Goal: Communication & Community: Answer question/provide support

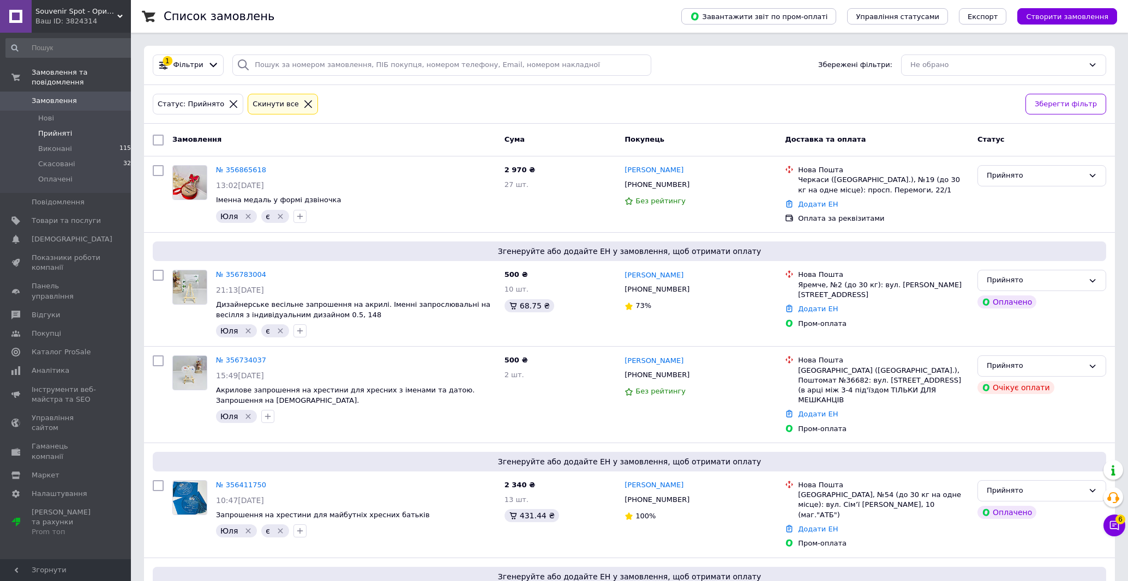
scroll to position [159, 0]
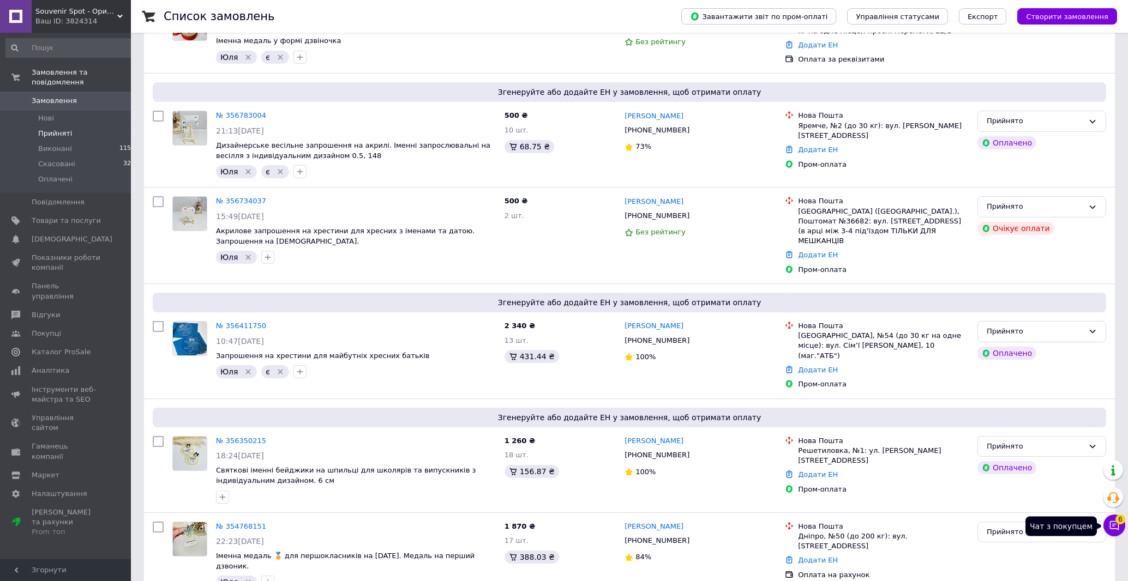
click at [1122, 534] on button "Чат з покупцем 6" at bounding box center [1114, 526] width 22 height 22
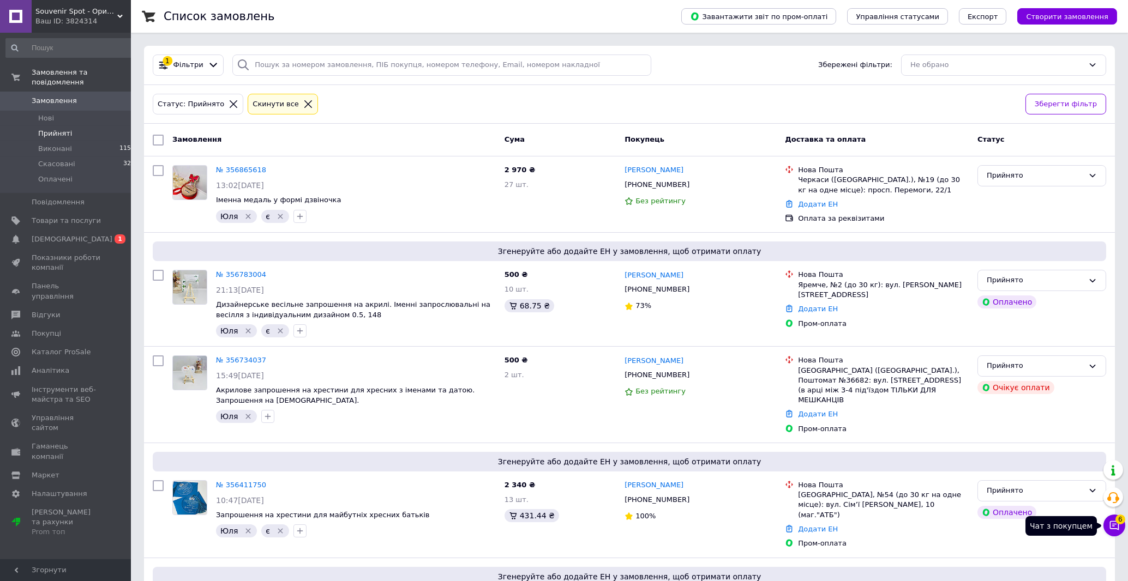
drag, startPoint x: 1120, startPoint y: 527, endPoint x: 1120, endPoint y: 518, distance: 9.3
click at [1120, 524] on button "Чат з покупцем 6" at bounding box center [1114, 526] width 22 height 22
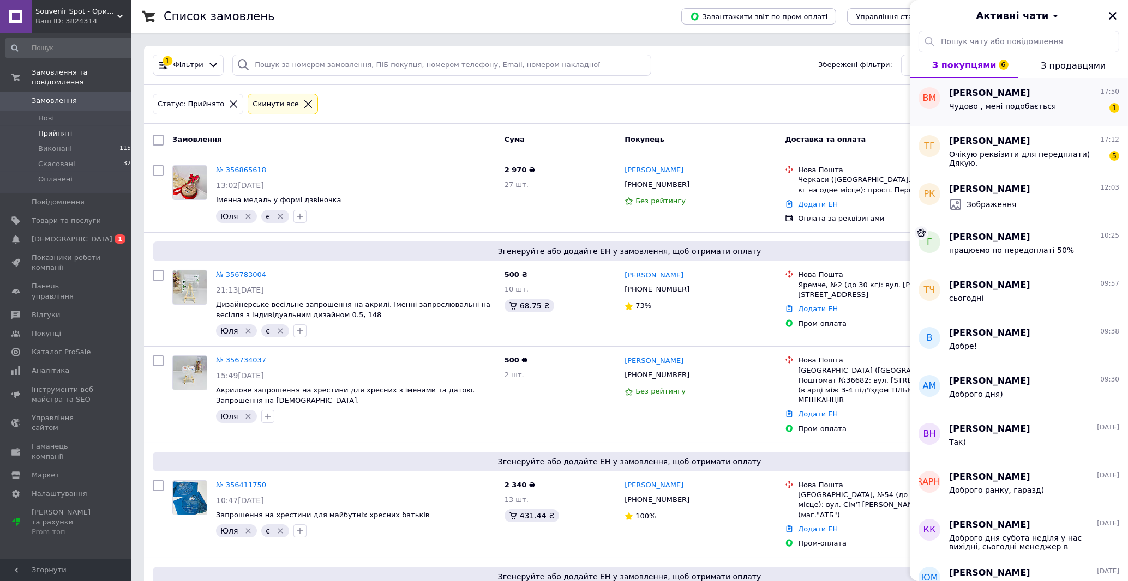
click at [964, 94] on span "[PERSON_NAME]" at bounding box center [989, 93] width 81 height 13
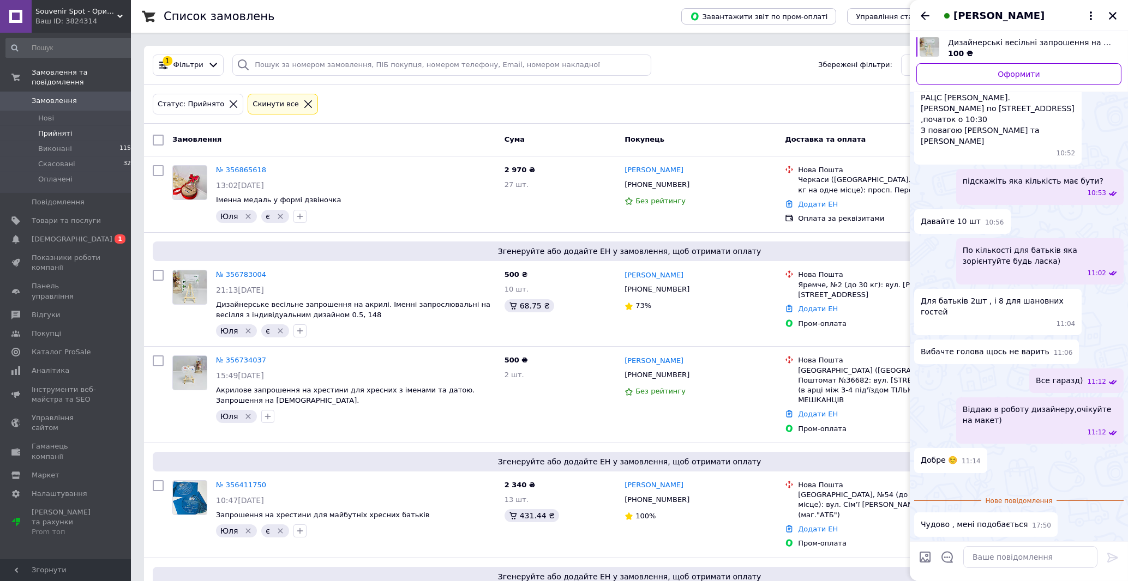
scroll to position [479, 0]
click at [1003, 558] on textarea at bounding box center [1030, 557] width 134 height 22
type textarea "супер"
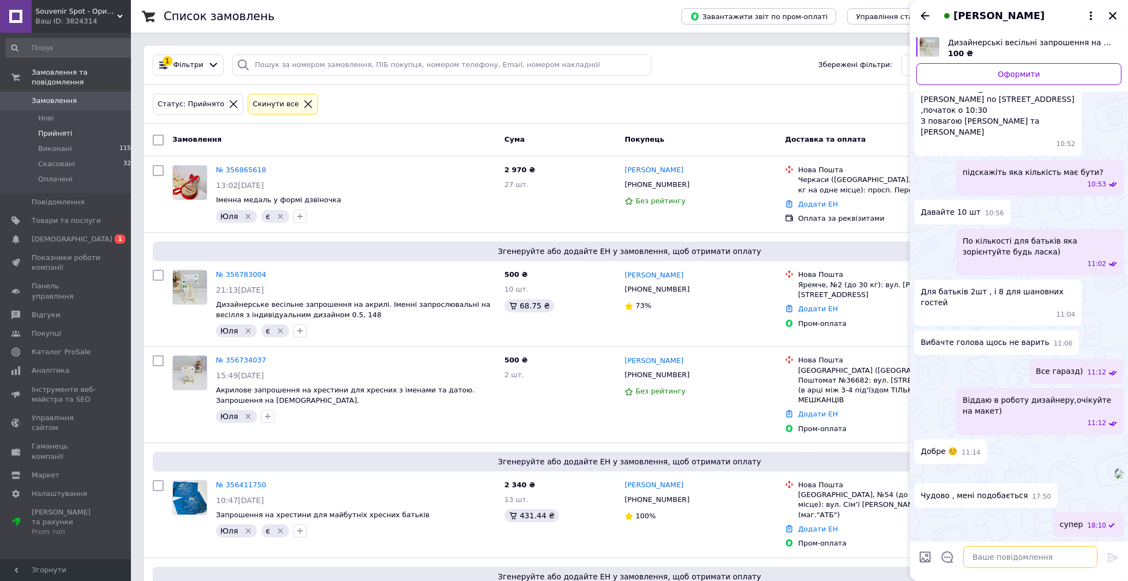
scroll to position [489, 0]
click at [976, 21] on span "[PERSON_NAME]" at bounding box center [998, 16] width 91 height 14
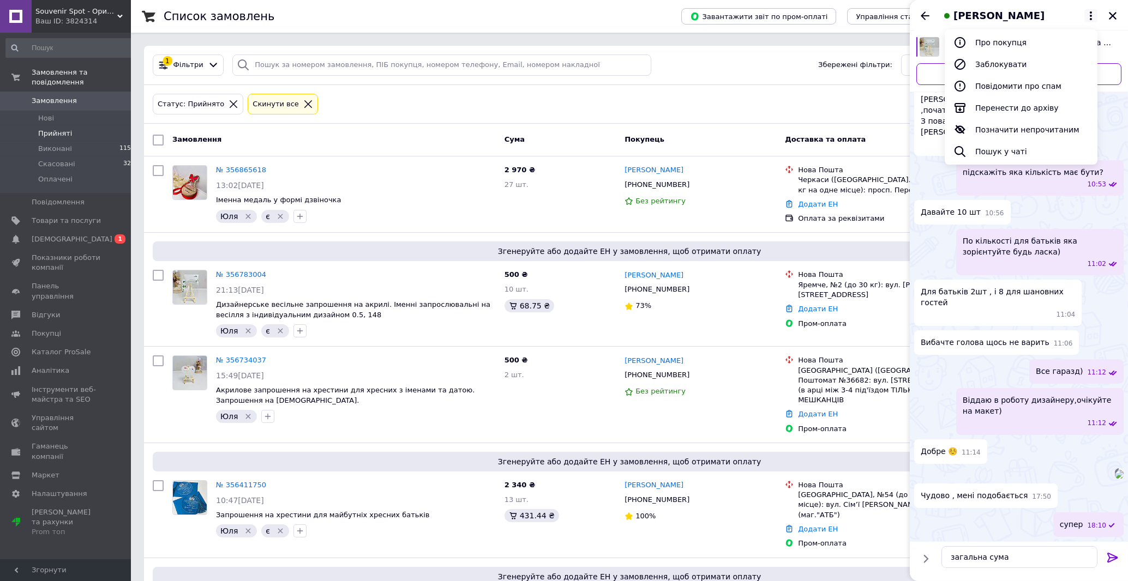
click at [1017, 546] on div "загальна сума загальна сума" at bounding box center [1019, 557] width 165 height 31
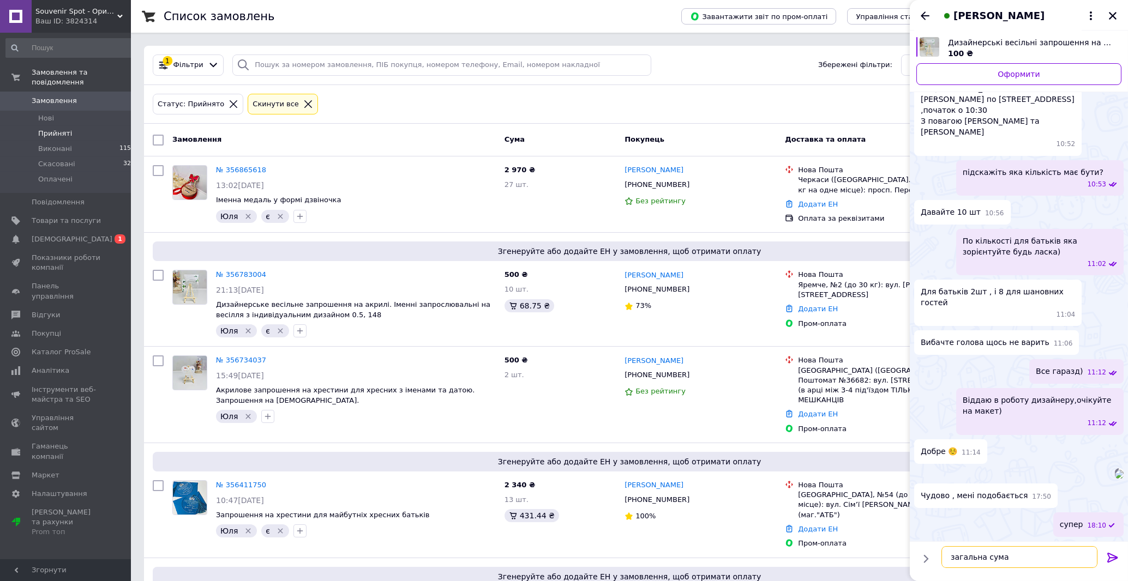
click at [1012, 558] on textarea "загальна сума" at bounding box center [1019, 557] width 156 height 22
type textarea "загальна сума 1000грн"
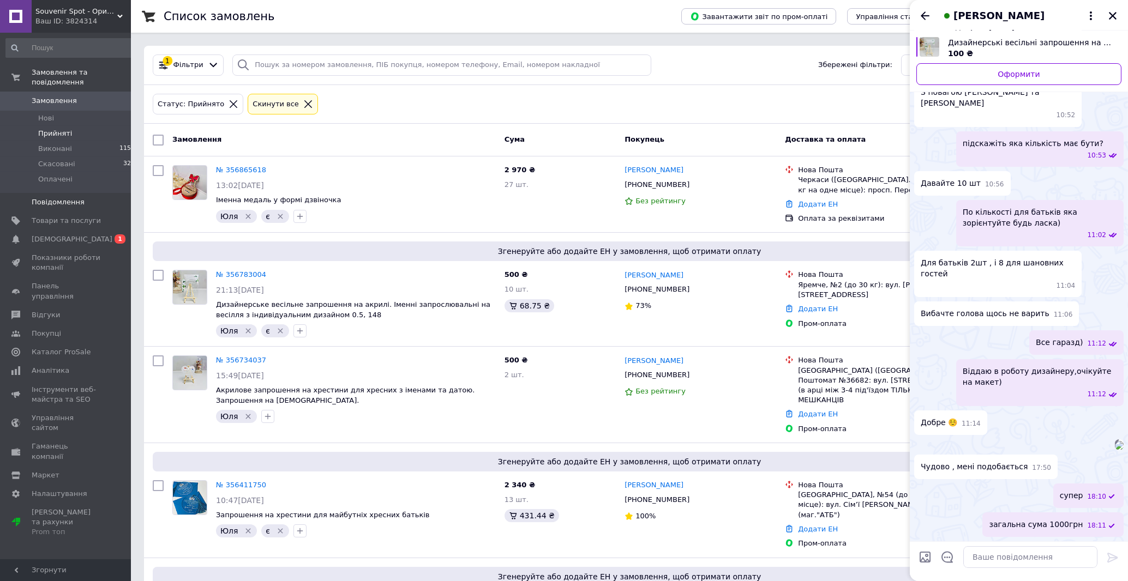
scroll to position [518, 0]
click at [1032, 567] on textarea at bounding box center [1030, 557] width 134 height 22
paste textarea "Передоплата може бути 50% Замовлення можна оплатити за наступними реквізитами: …"
type textarea "Передоплата може бути 50% Замовлення можна оплатити за наступними реквізитами: …"
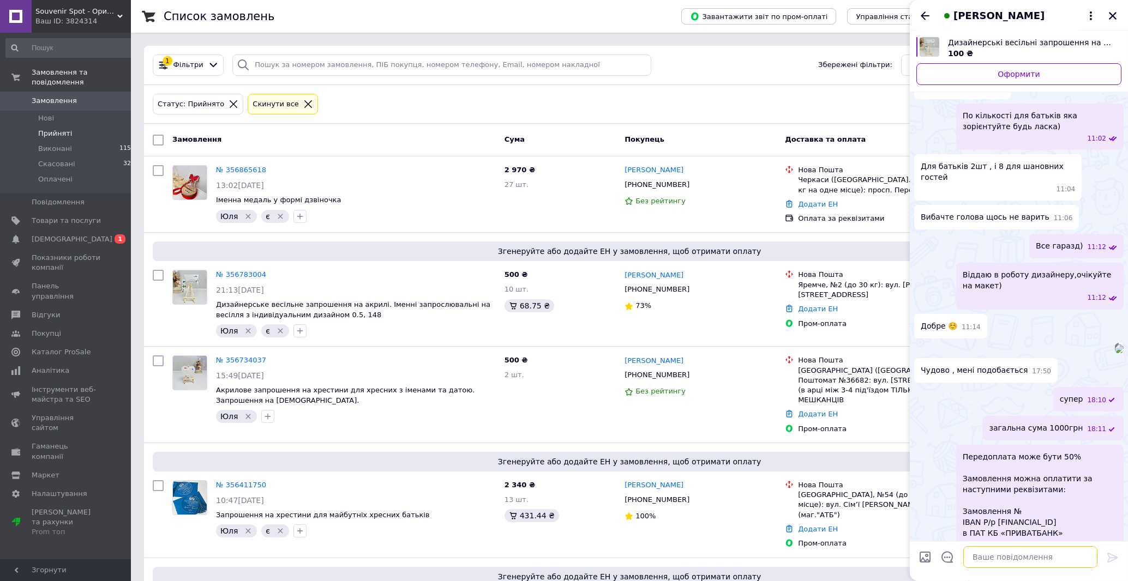
scroll to position [797, 0]
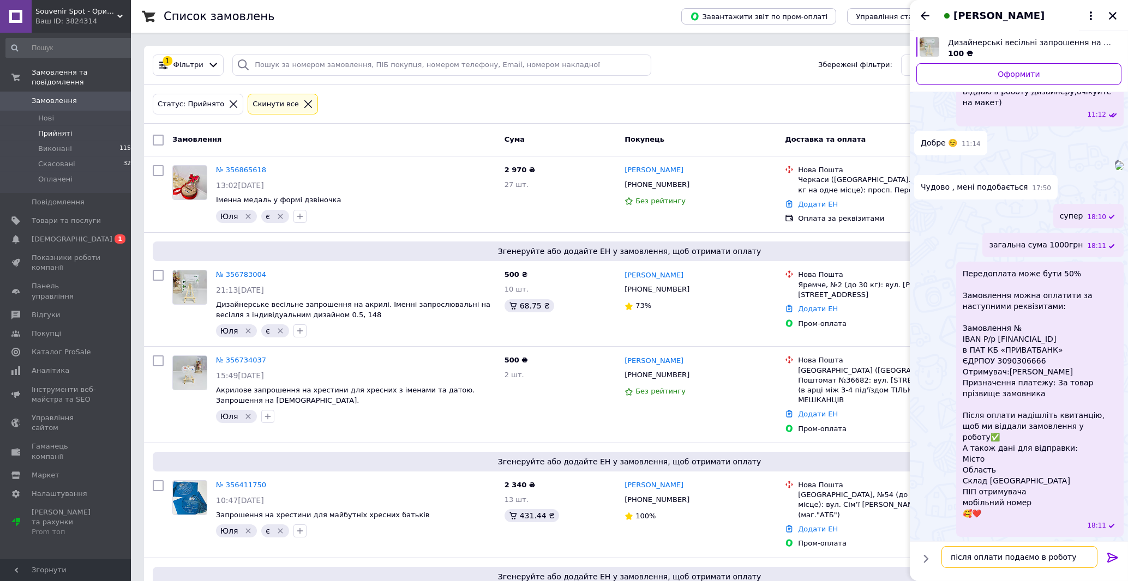
type textarea "після оплати подаємо в роботу)"
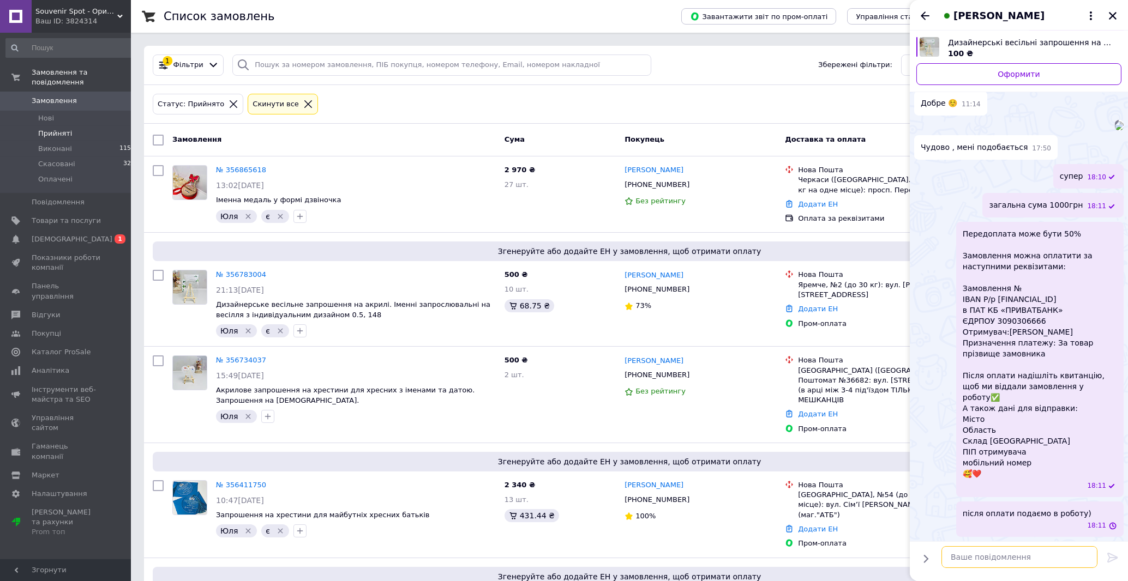
scroll to position [826, 0]
click at [929, 15] on icon "Назад" at bounding box center [924, 15] width 13 height 13
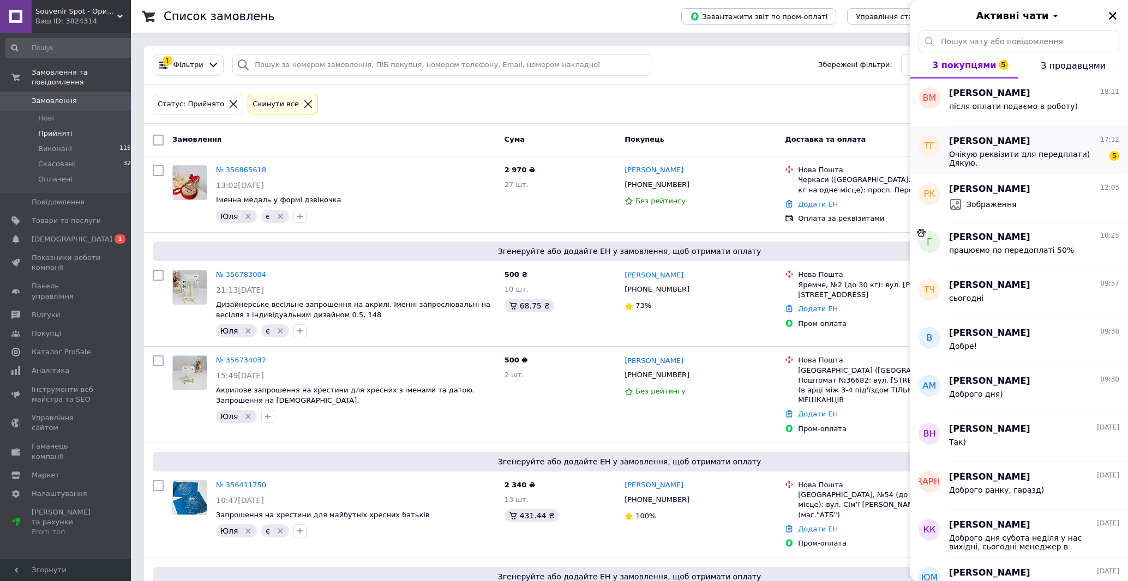
click at [1005, 137] on div "Тарас Гнатив 17:12" at bounding box center [1034, 141] width 170 height 13
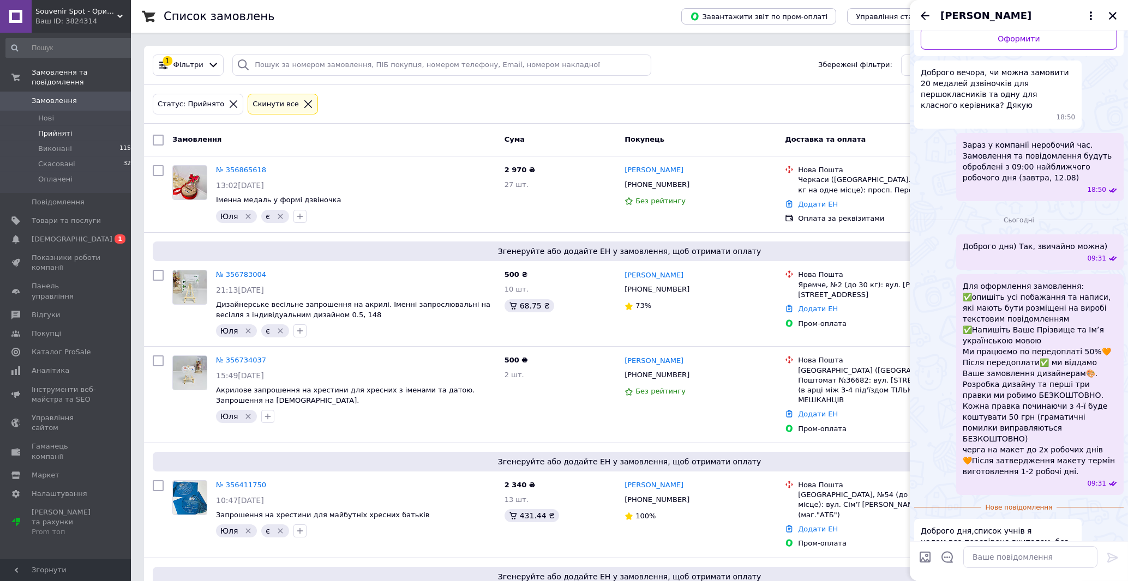
scroll to position [220, 0]
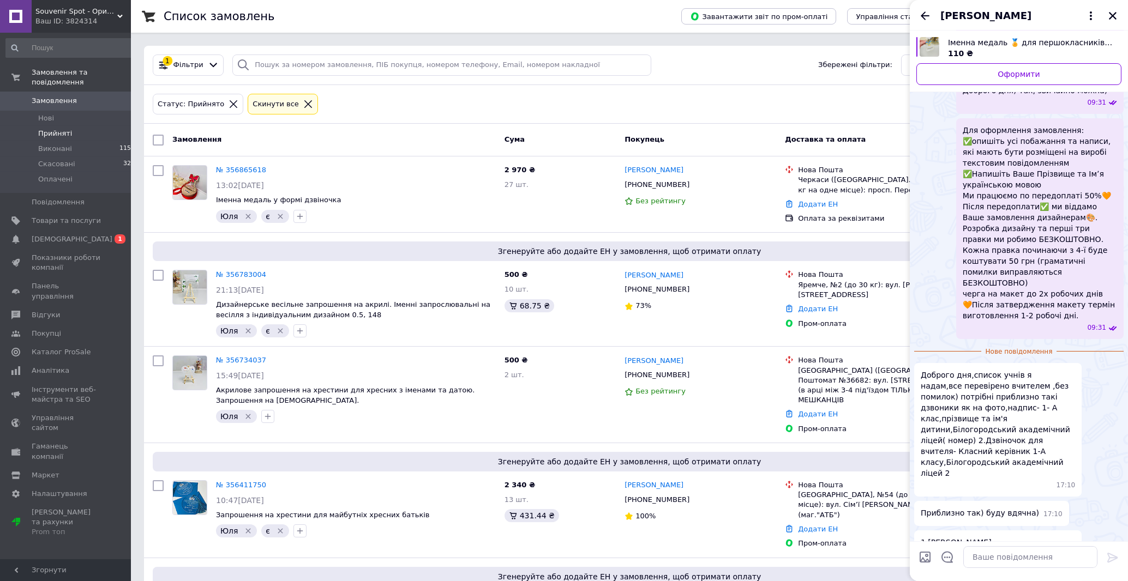
click at [982, 19] on span "[PERSON_NAME]" at bounding box center [985, 16] width 91 height 14
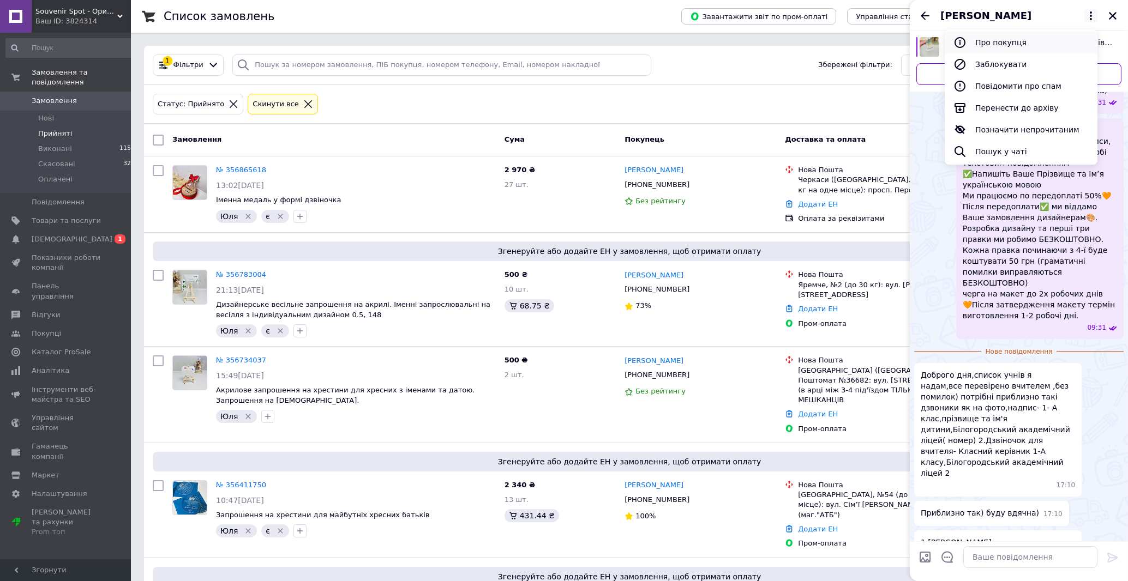
click at [985, 43] on button "Про покупця" at bounding box center [1021, 43] width 153 height 22
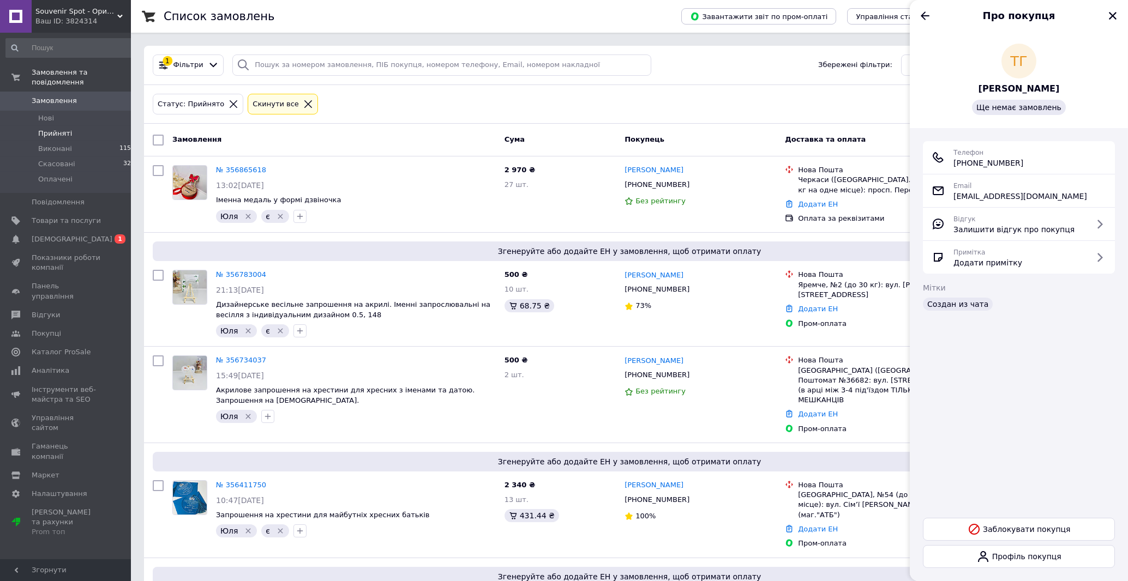
drag, startPoint x: 1040, startPoint y: 171, endPoint x: 970, endPoint y: 170, distance: 70.4
click at [970, 170] on div "Телефон +380 (68) 657-84-11" at bounding box center [1019, 157] width 192 height 33
drag, startPoint x: 1029, startPoint y: 160, endPoint x: 952, endPoint y: 164, distance: 77.5
click at [952, 164] on div "Телефон +380 (68) 657-84-11" at bounding box center [1018, 158] width 175 height 22
copy span "+380 (68) 657-84-11"
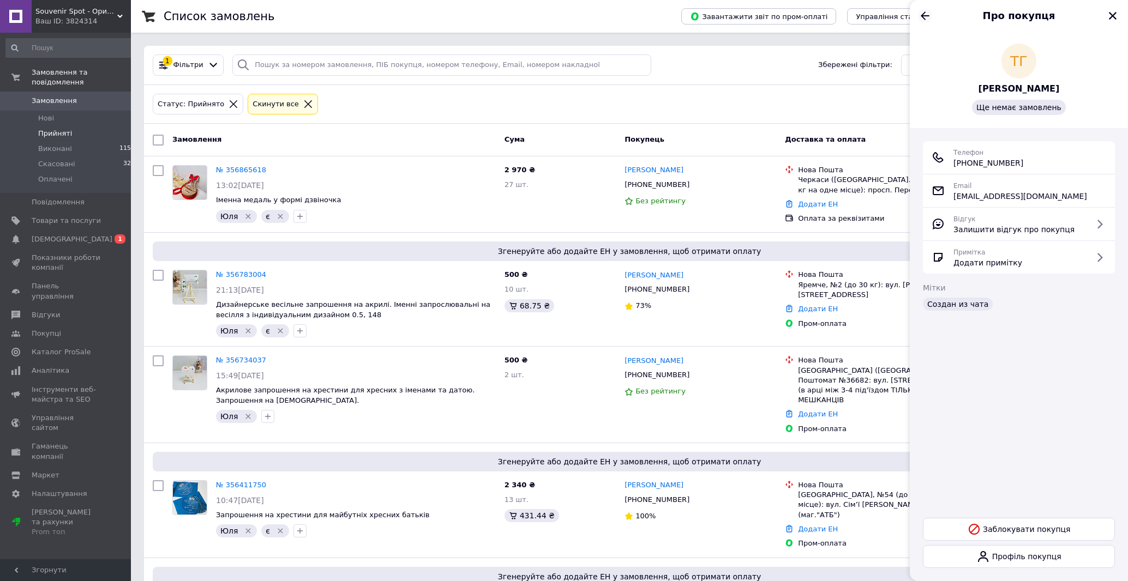
click at [928, 14] on icon "Назад" at bounding box center [924, 15] width 13 height 13
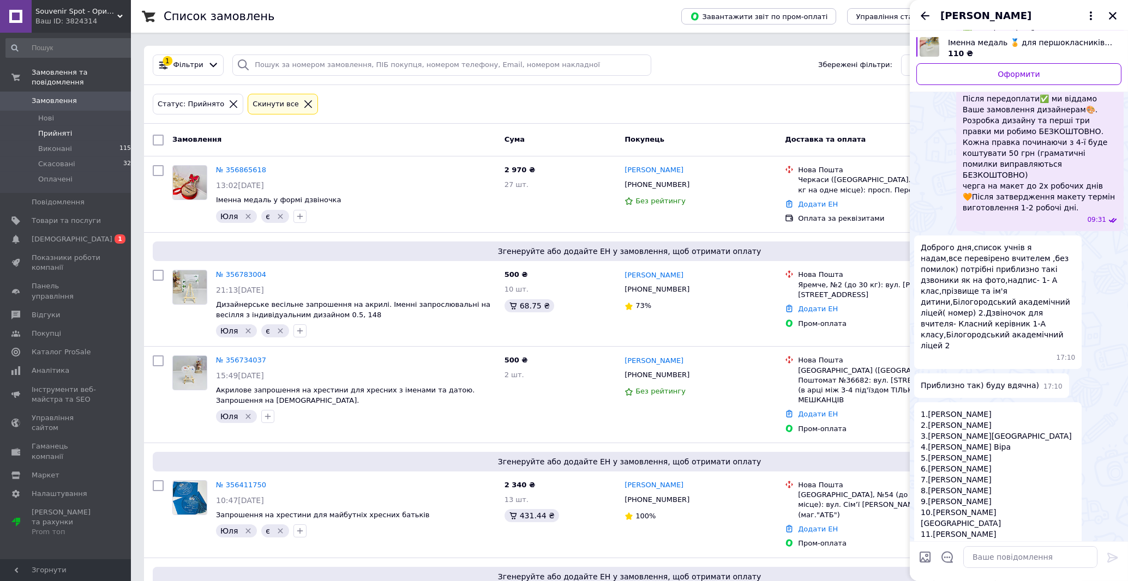
scroll to position [327, 0]
drag, startPoint x: 923, startPoint y: 250, endPoint x: 933, endPoint y: 257, distance: 11.3
click at [933, 257] on span "Доброго дня,список учнів я надам,все перевірено вчителем ,без помилок) потрібні…" at bounding box center [998, 298] width 154 height 109
click at [921, 248] on span "Доброго дня,список учнів я надам,все перевірено вчителем ,без помилок) потрібні…" at bounding box center [998, 298] width 154 height 109
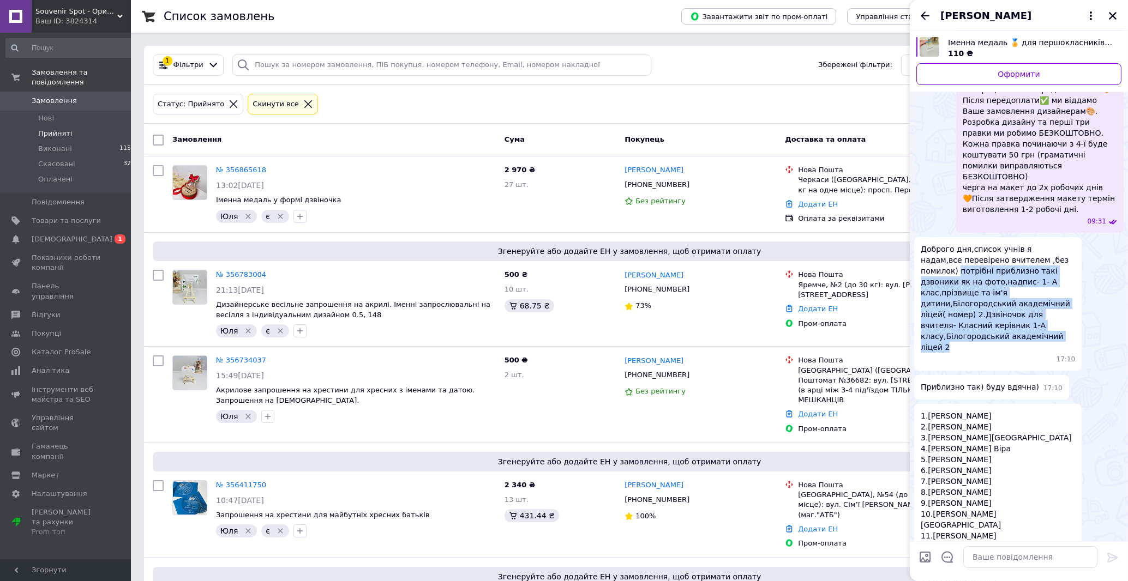
drag, startPoint x: 921, startPoint y: 248, endPoint x: 1002, endPoint y: 320, distance: 109.3
click at [1002, 320] on div "Доброго дня,список учнів я надам,все перевірено вчителем ,без помилок) потрібні…" at bounding box center [997, 304] width 167 height 134
copy span "потрібні приблизно такі дзвоники як на фото,надпис- 1- А клас,прізвище та ім'я …"
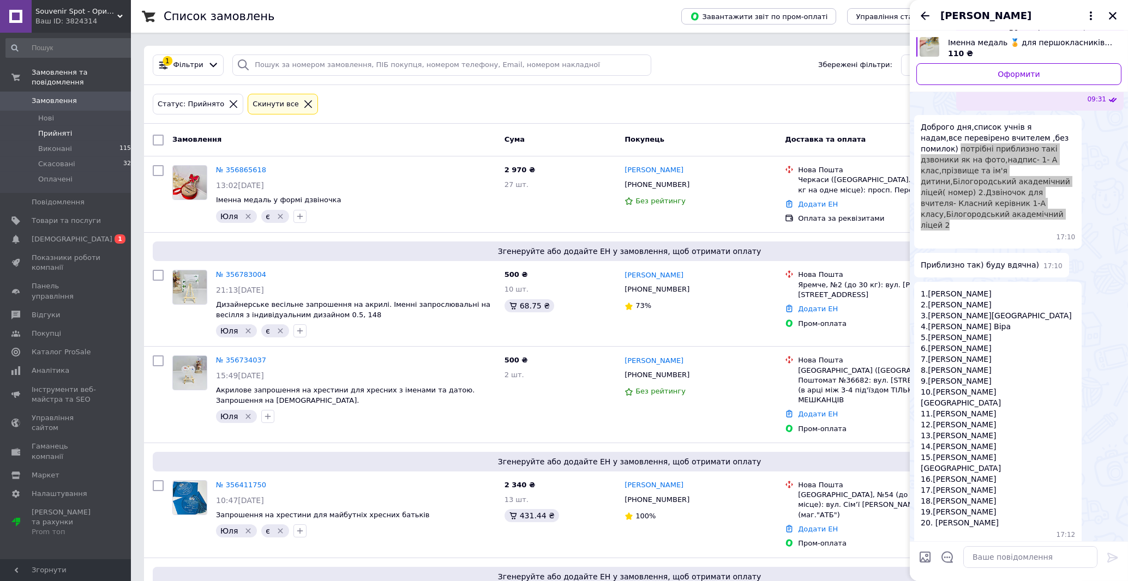
scroll to position [450, 0]
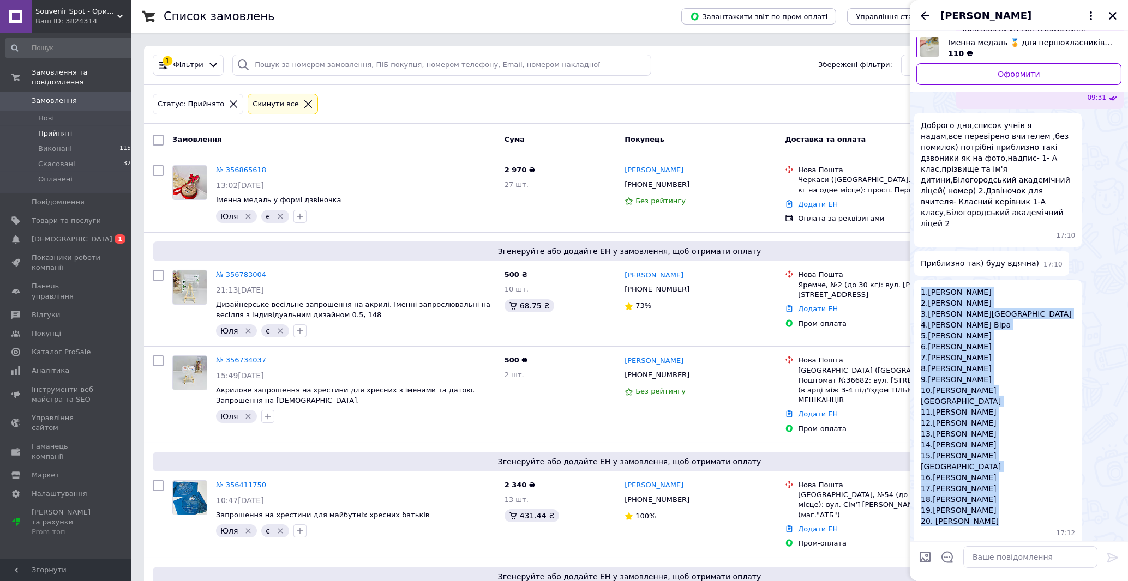
drag, startPoint x: 921, startPoint y: 259, endPoint x: 996, endPoint y: 479, distance: 232.8
click at [996, 479] on ul "Доброго дня) Так, звичайно можна) 09:31 Для оформлення замовлення: ✅опишіть усі…" at bounding box center [1018, 251] width 209 height 807
copy span "1.Агєєв Олександр 2.Андрієнко Олена 3.Гнатів Агнія-Світлана 4.Єлєазарова Віра 5…"
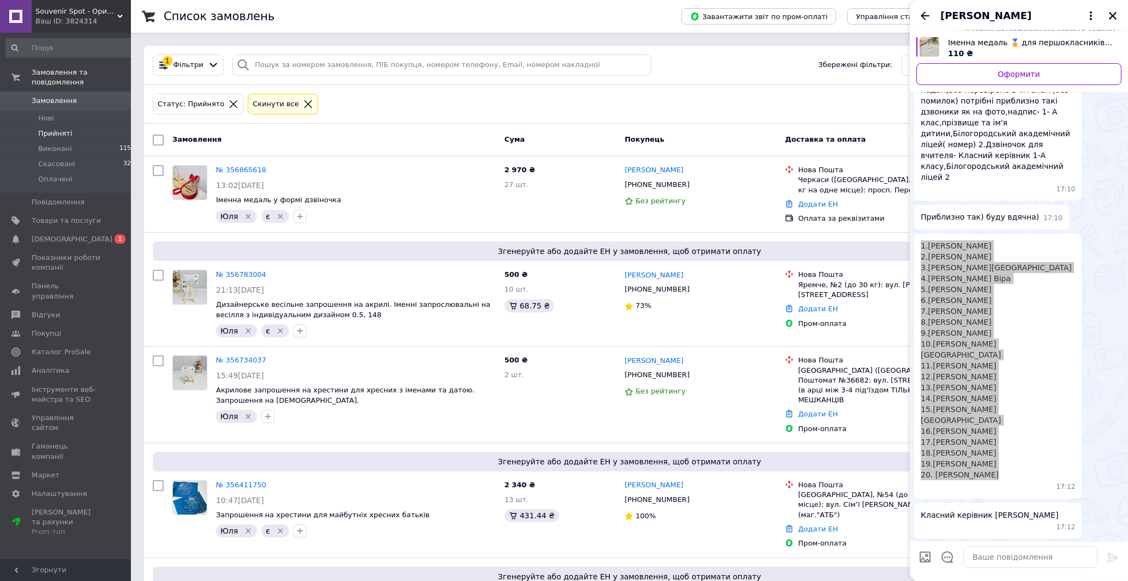
scroll to position [513, 0]
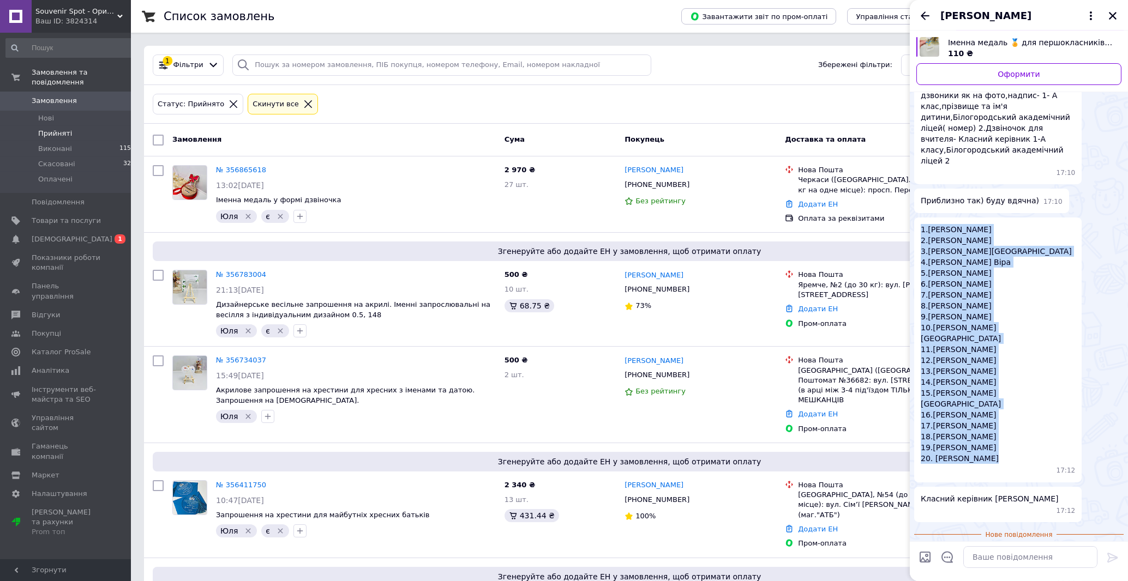
drag, startPoint x: 922, startPoint y: 430, endPoint x: 965, endPoint y: 447, distance: 47.0
click at [965, 494] on span "Класний керівник Сучкова Галина Василівна" at bounding box center [990, 499] width 138 height 11
copy span "Класний керівник Сучкова Галина Василівна"
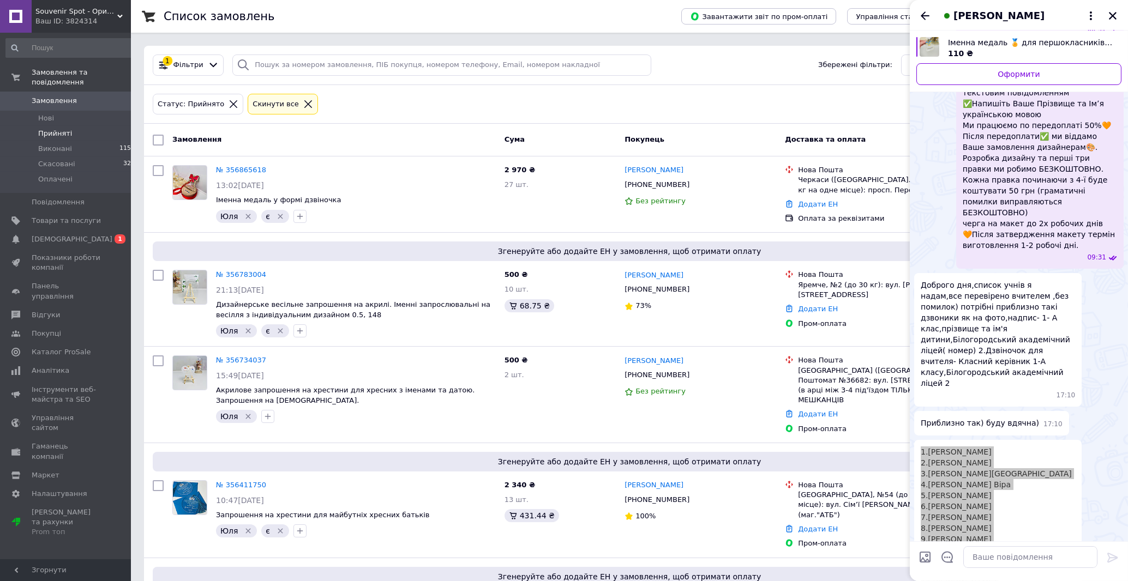
scroll to position [389, 0]
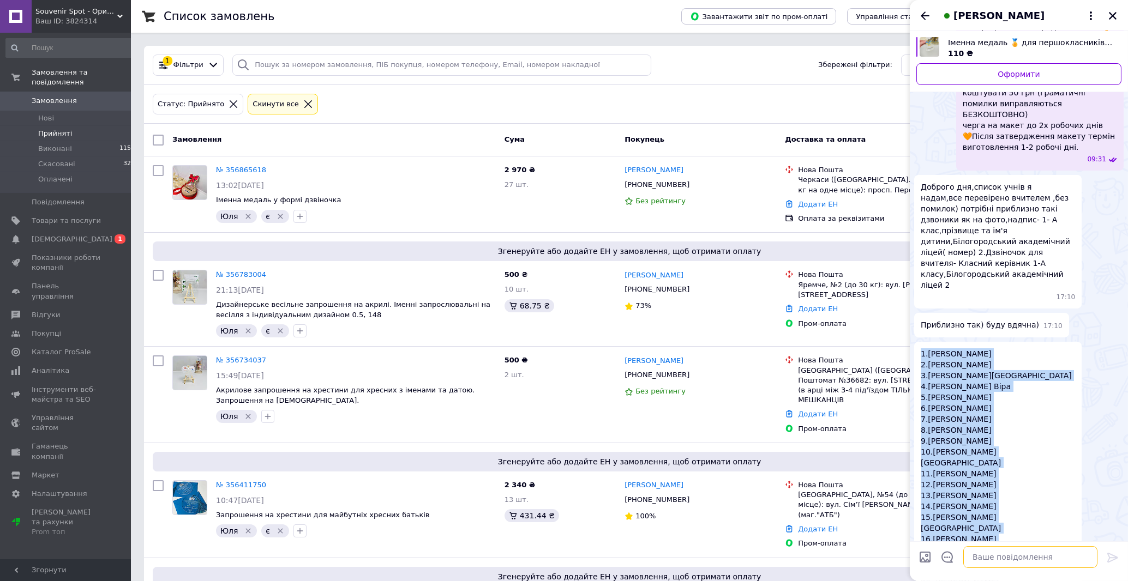
click at [1049, 564] on textarea at bounding box center [1030, 557] width 134 height 22
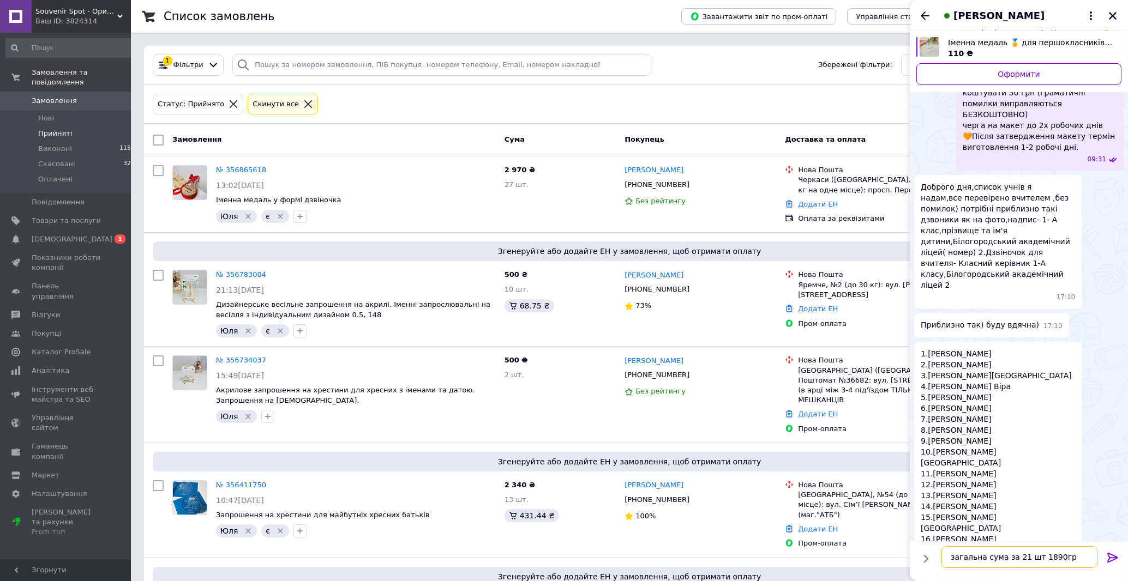
type textarea "загальна сума за 21 шт 1890грн"
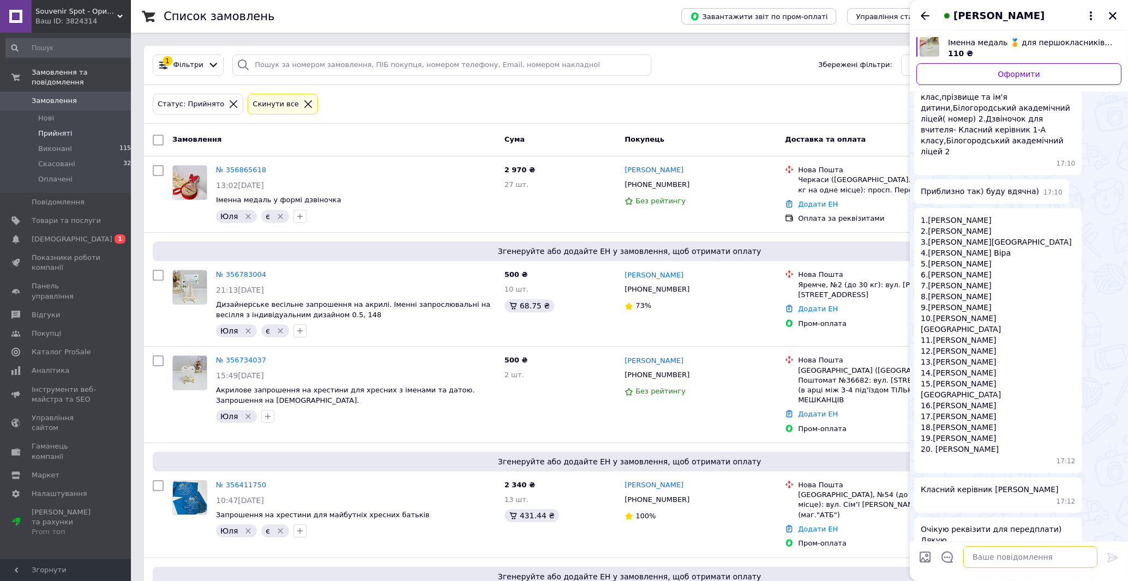
drag, startPoint x: 983, startPoint y: 566, endPoint x: 991, endPoint y: 558, distance: 10.4
click at [983, 564] on textarea at bounding box center [1030, 557] width 134 height 22
paste textarea "Передоплата може бути 50% Замовлення можна оплатити за наступними реквізитами: …"
type textarea "Передоплата може бути 50% Замовлення можна оплатити за наступними реквізитами: …"
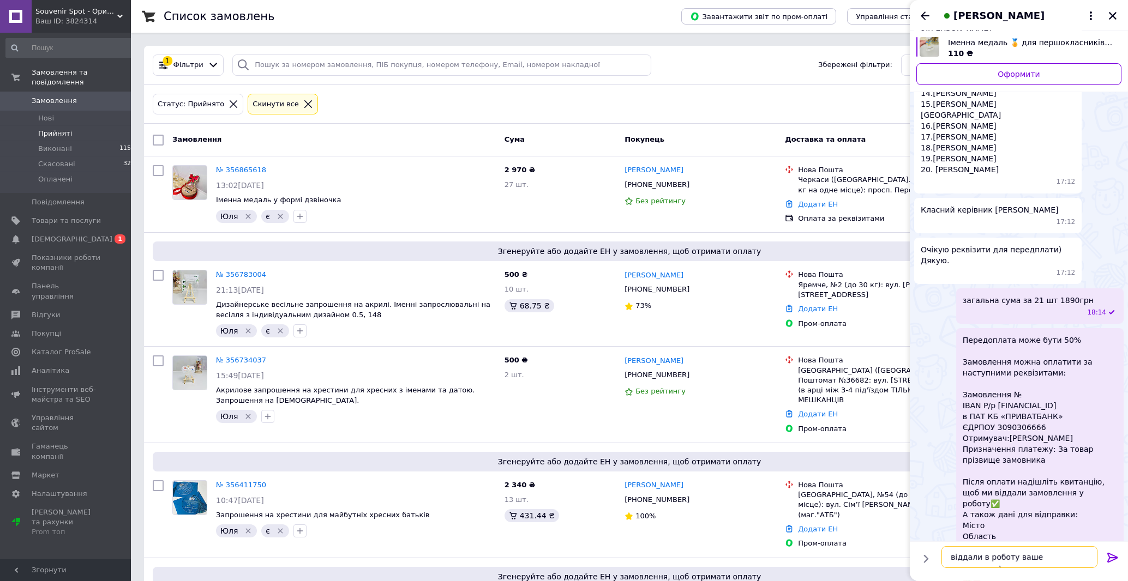
drag, startPoint x: 1013, startPoint y: 561, endPoint x: 1087, endPoint y: 563, distance: 73.7
click at [1087, 563] on textarea "віддали в роботу ваше замовлення)" at bounding box center [1019, 557] width 156 height 22
click at [998, 558] on textarea "віддали в роботу дизайнерам,Точікуйте на макет)" at bounding box center [1019, 552] width 156 height 33
click at [995, 558] on textarea "віддали в роботу дизайнерам,очікуйте на макет)" at bounding box center [1019, 552] width 156 height 33
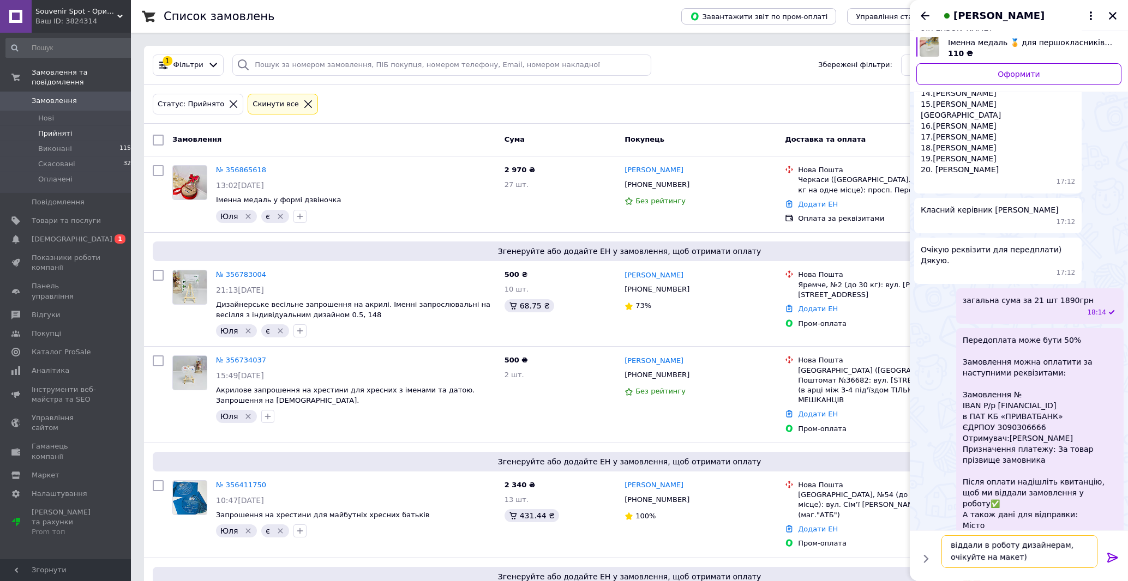
type textarea "віддали в роботу дизайнерам, очікуйте на макет)"
click at [1115, 555] on div "віддали в роботу дизайнерам, очікуйте на макет) віддали в роботу дизайнерам, оч…" at bounding box center [1019, 556] width 218 height 51
click at [1106, 559] on icon at bounding box center [1112, 557] width 13 height 13
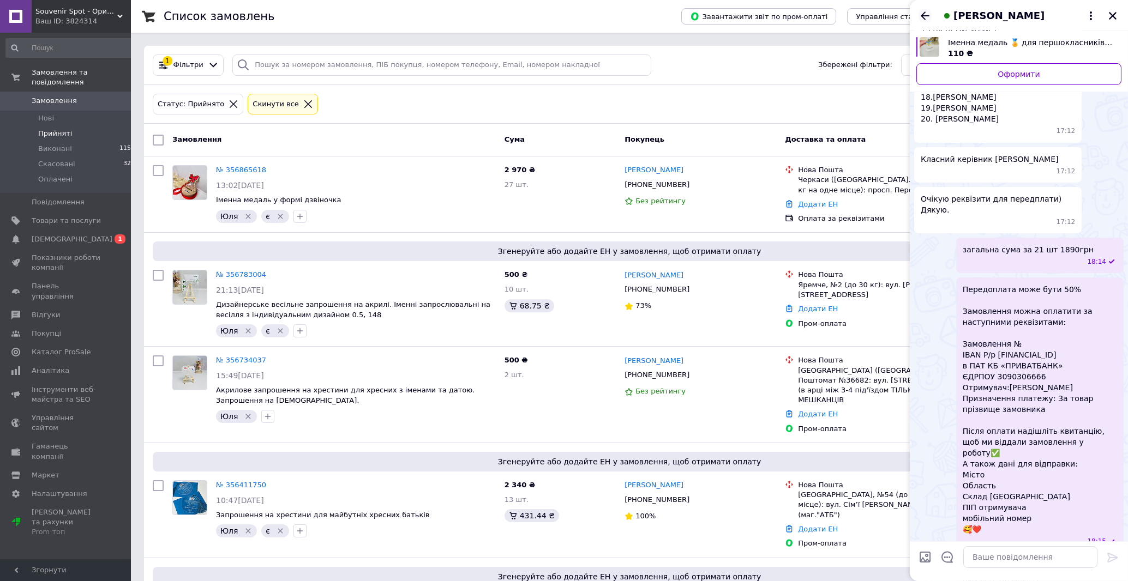
click at [929, 15] on icon "Назад" at bounding box center [924, 15] width 13 height 13
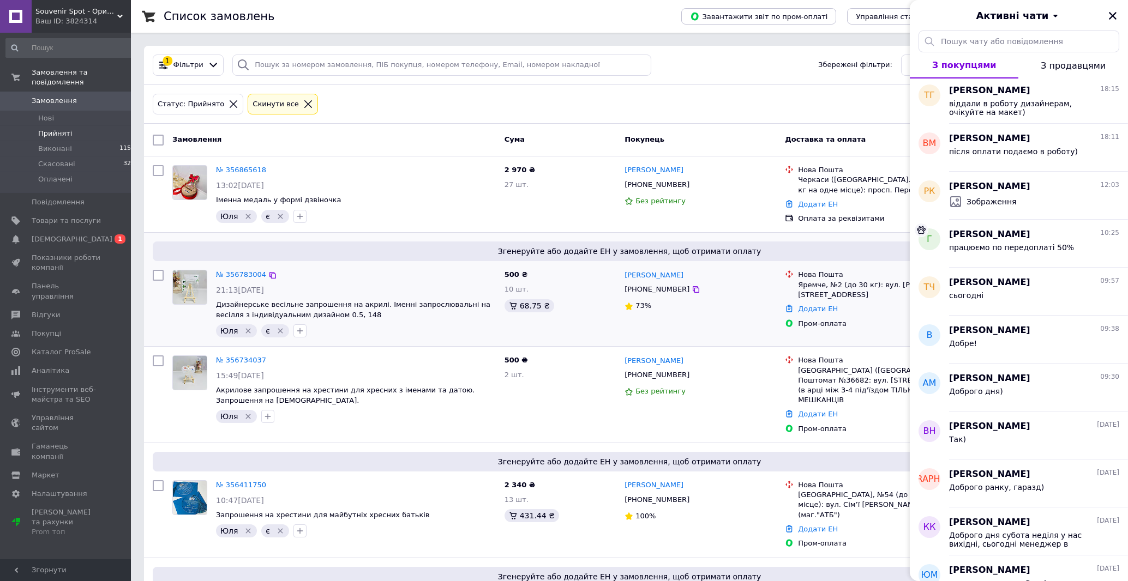
scroll to position [0, 0]
